Goal: Task Accomplishment & Management: Manage account settings

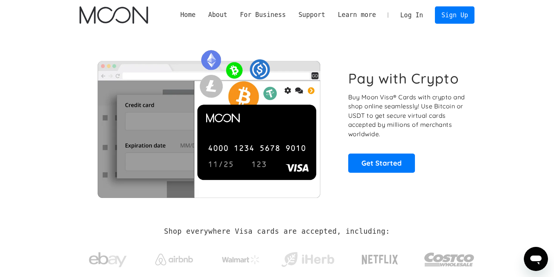
click at [408, 16] on link "Log In" at bounding box center [411, 15] width 35 height 17
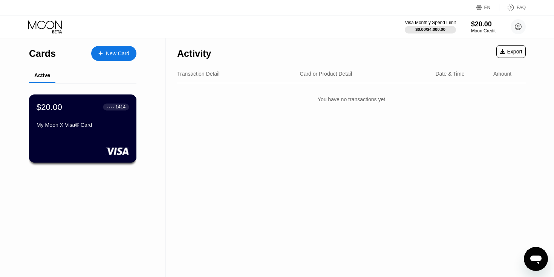
click at [67, 131] on div "My Moon X Visa® Card" at bounding box center [83, 126] width 92 height 9
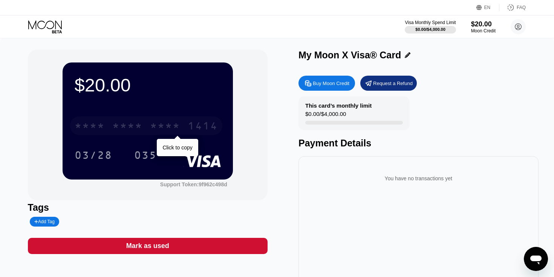
click at [168, 119] on div "* * * * * * * * * * * * 1414" at bounding box center [146, 125] width 152 height 19
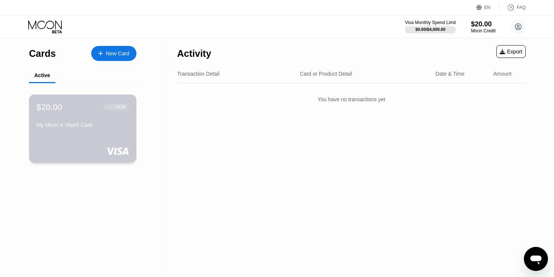
click at [82, 130] on div "My Moon X Visa® Card" at bounding box center [83, 126] width 92 height 9
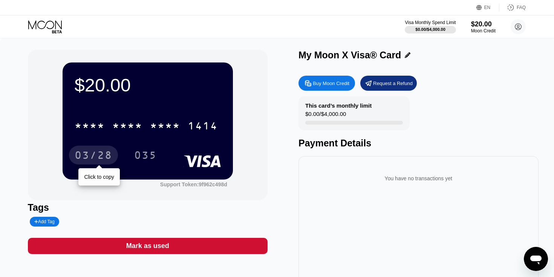
click at [98, 152] on div "03/28" at bounding box center [94, 156] width 38 height 12
